Goal: Book appointment/travel/reservation

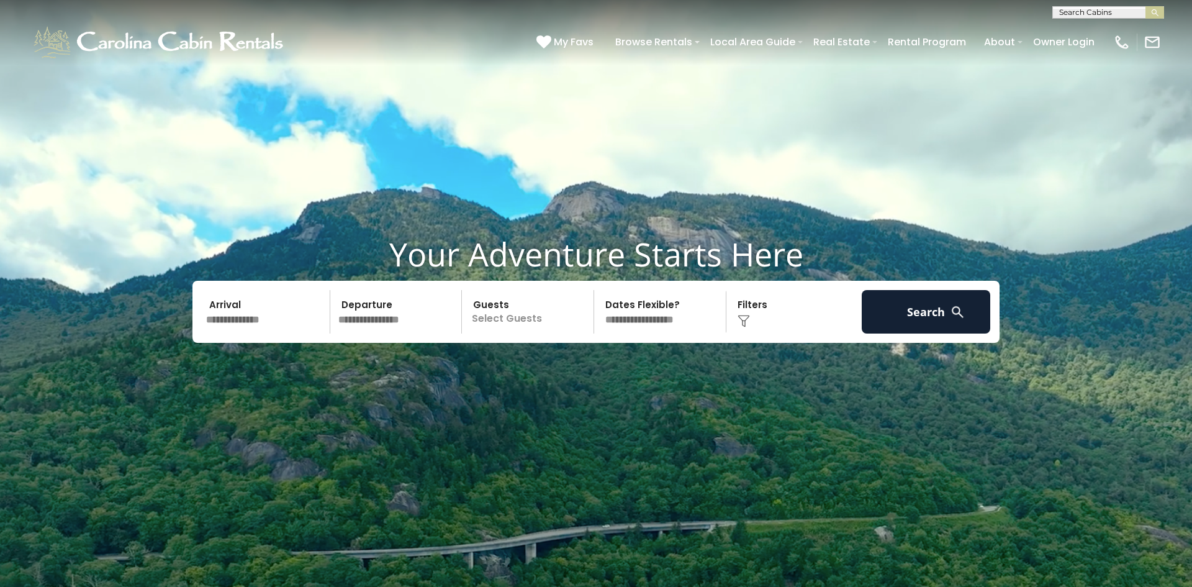
click at [256, 318] on input "text" at bounding box center [266, 311] width 128 height 43
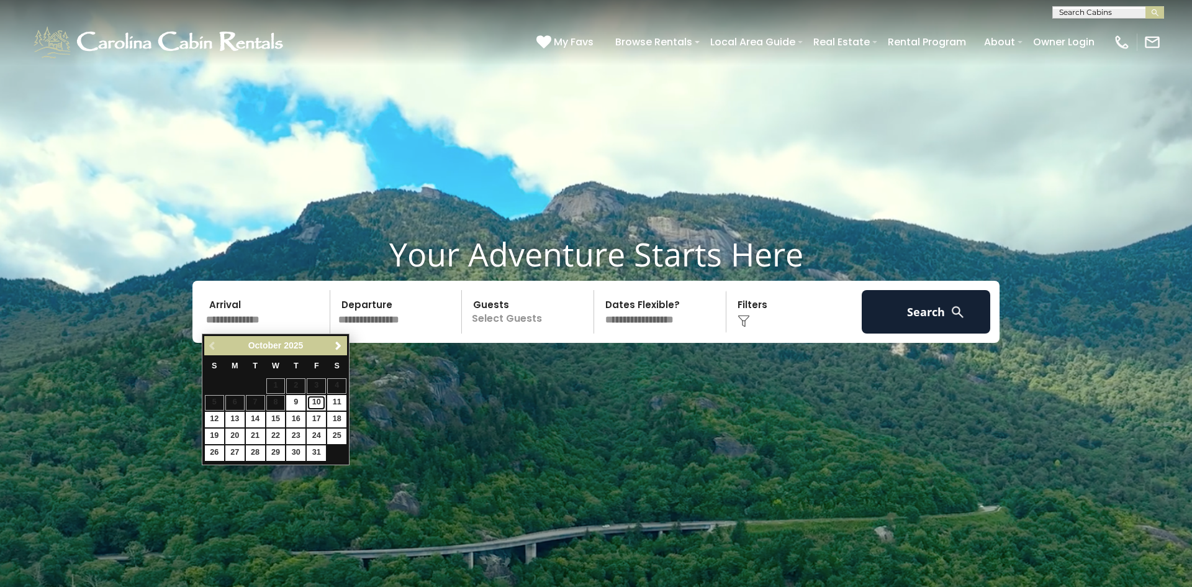
click at [317, 403] on link "10" at bounding box center [316, 403] width 19 height 16
type input "********"
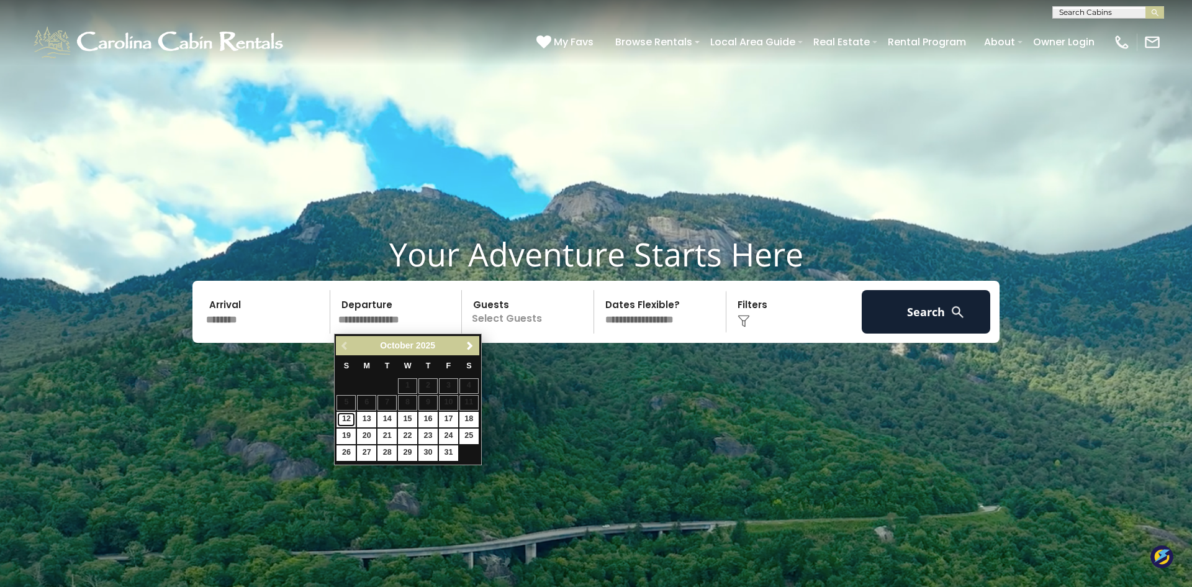
click at [346, 417] on link "12" at bounding box center [345, 420] width 19 height 16
type input "********"
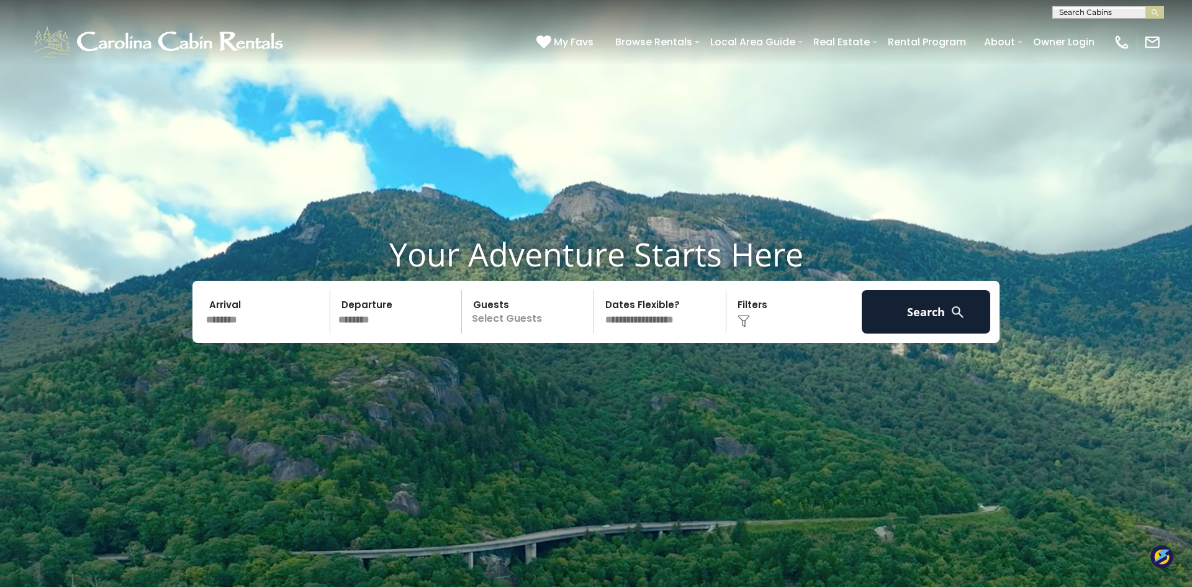
click at [512, 313] on p "Select Guests" at bounding box center [530, 311] width 128 height 43
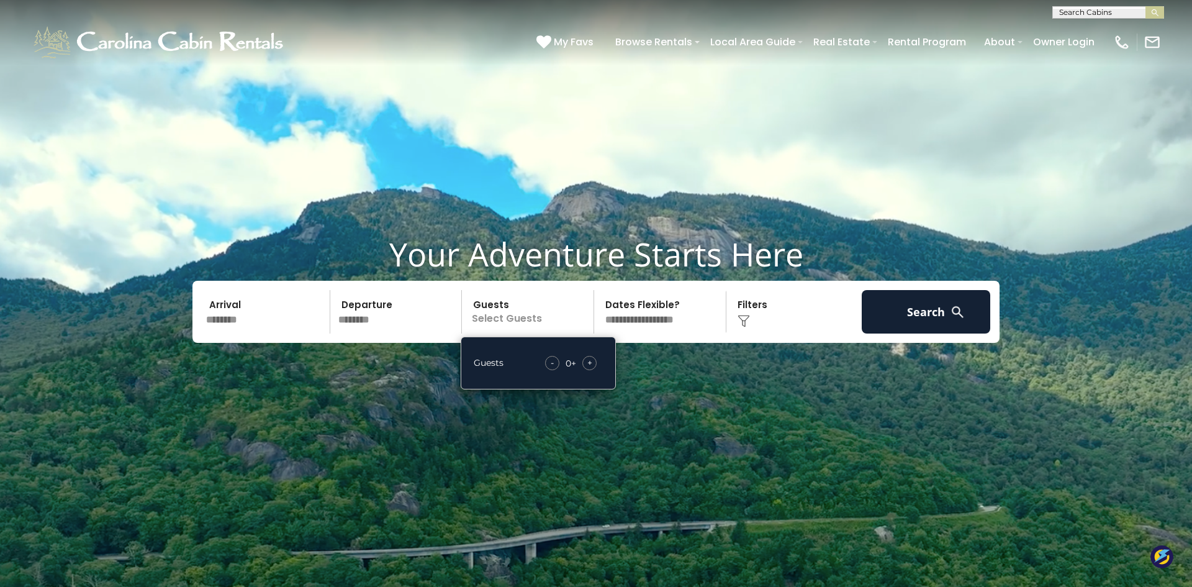
click at [590, 365] on span "+" at bounding box center [589, 362] width 5 height 12
click at [935, 295] on button "Search" at bounding box center [926, 311] width 128 height 43
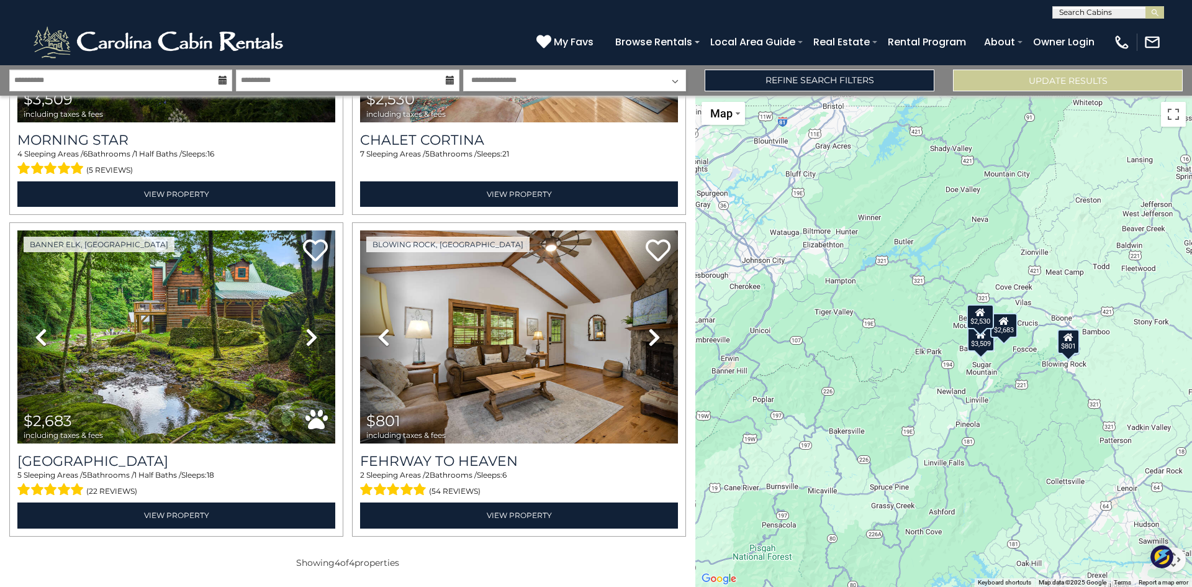
scroll to position [236, 0]
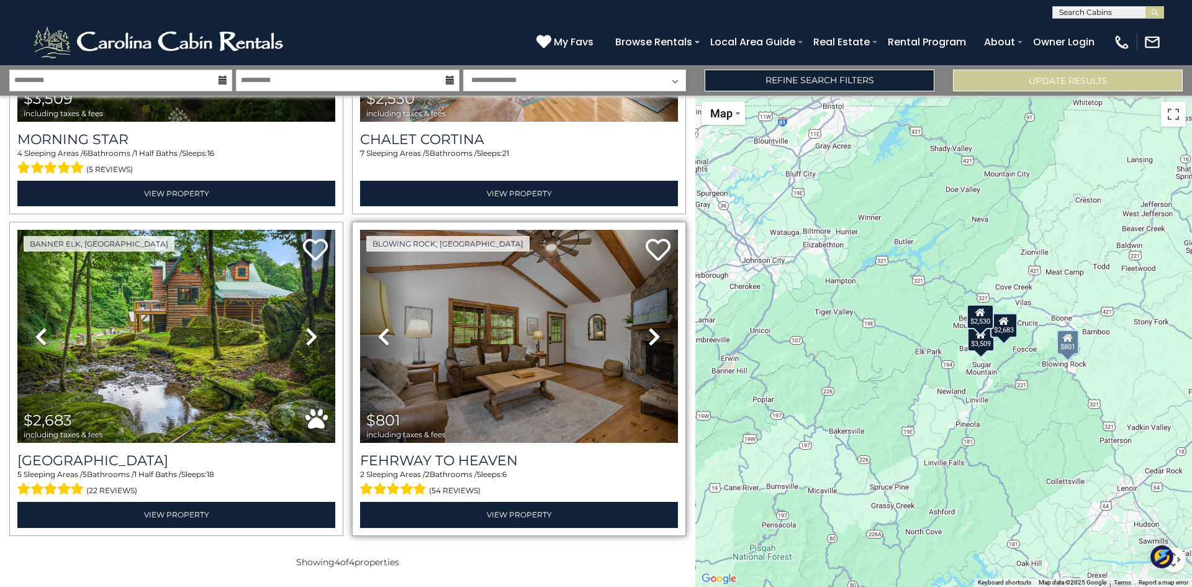
click at [654, 341] on icon at bounding box center [654, 336] width 12 height 20
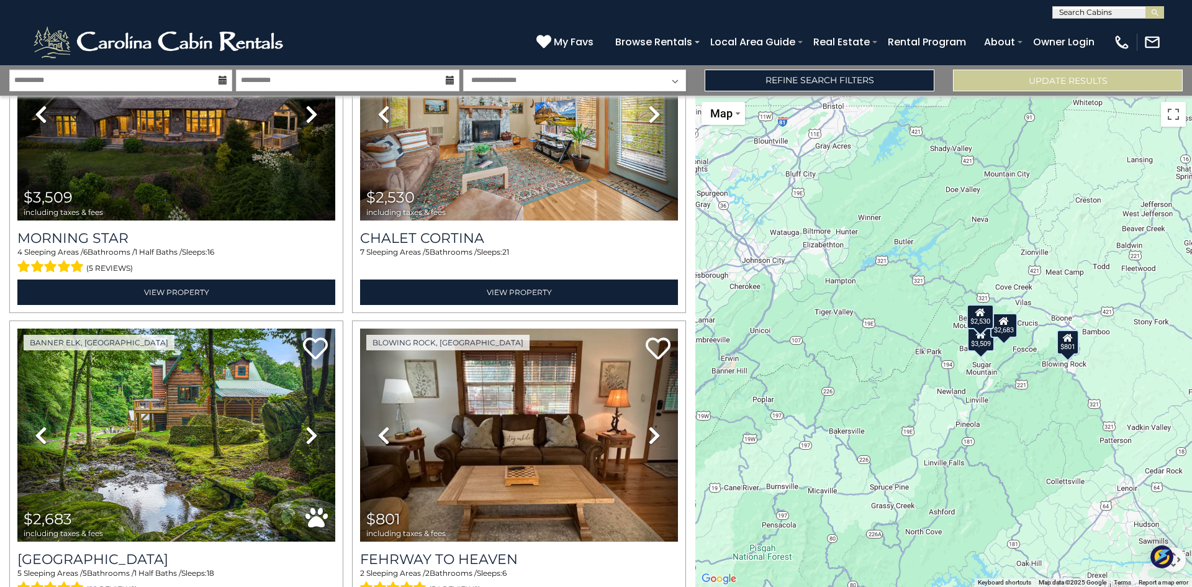
scroll to position [0, 0]
